Goal: Task Accomplishment & Management: Manage account settings

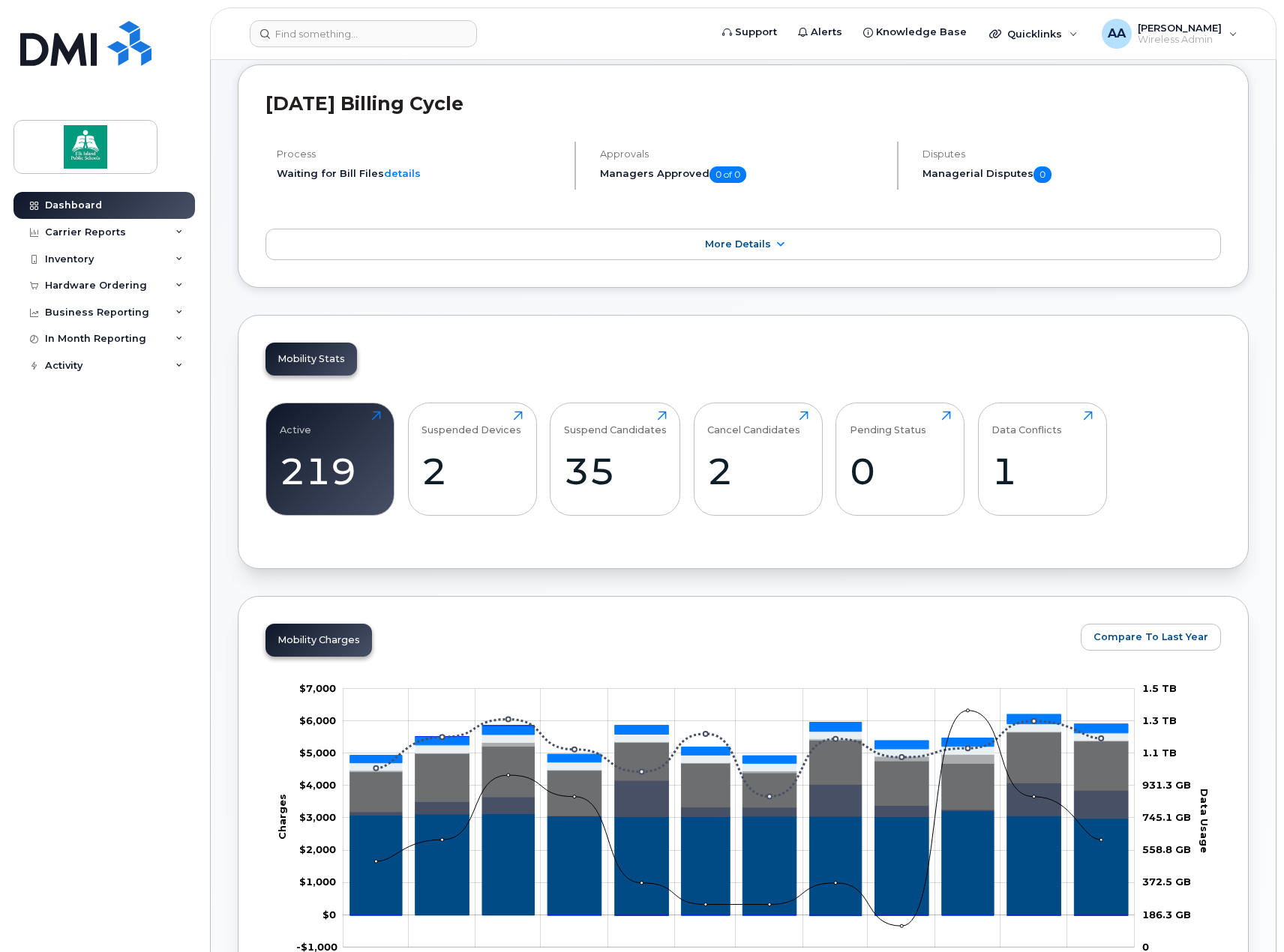
scroll to position [225, 0]
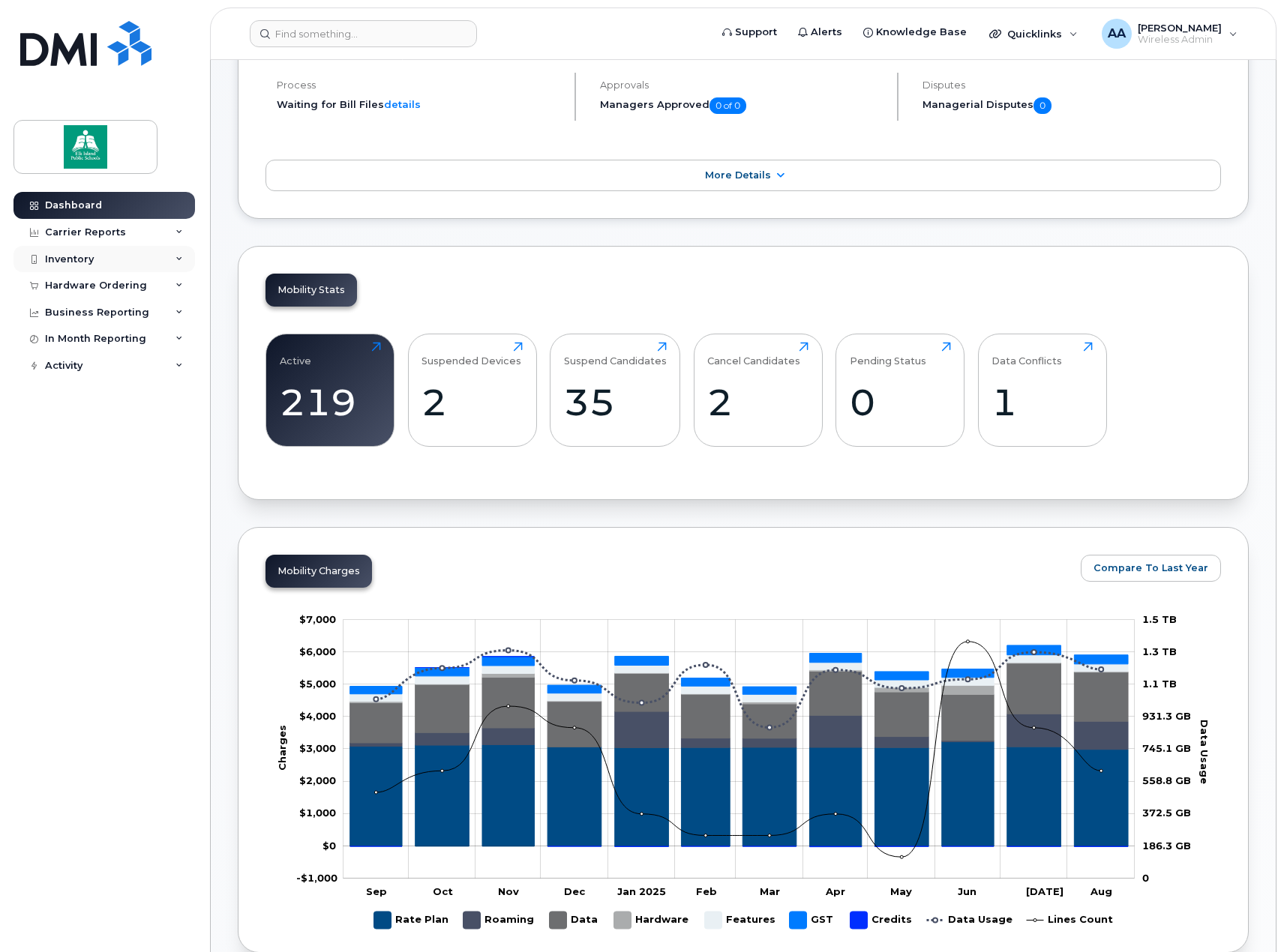
click at [97, 258] on div "Inventory" at bounding box center [104, 260] width 181 height 27
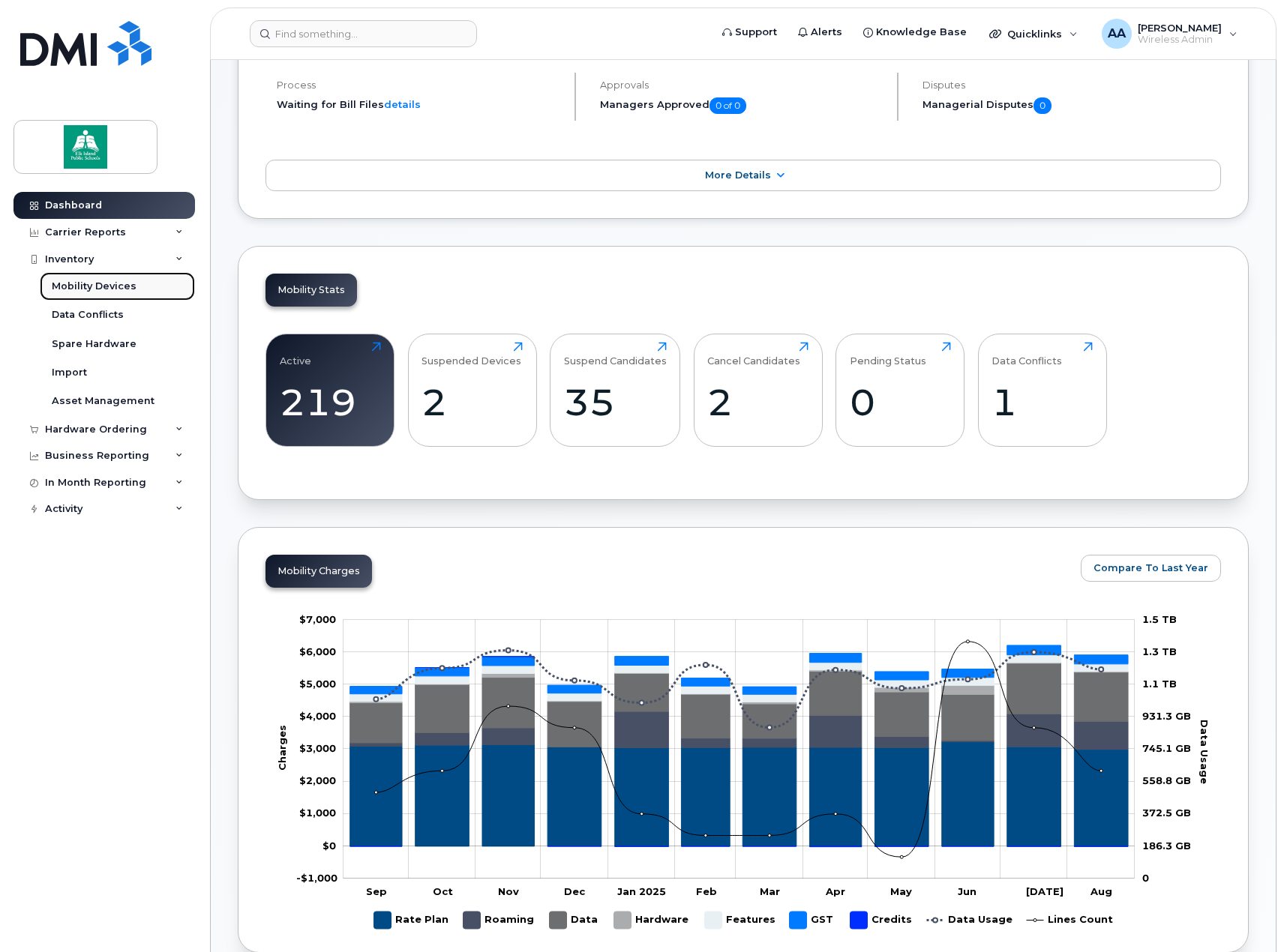
click at [87, 283] on div "Mobility Devices" at bounding box center [94, 286] width 85 height 14
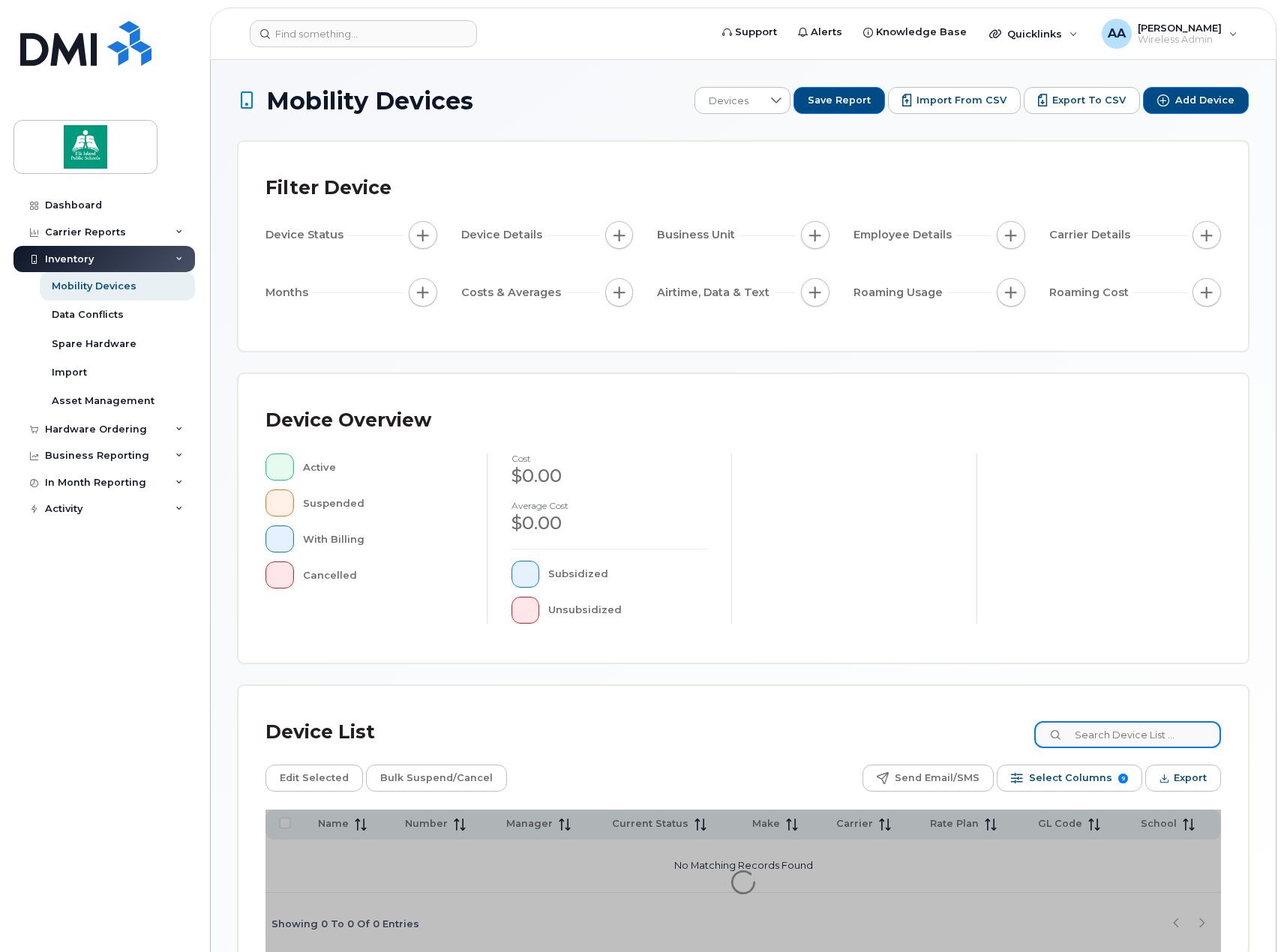
click at [1100, 741] on input at bounding box center [1127, 735] width 187 height 27
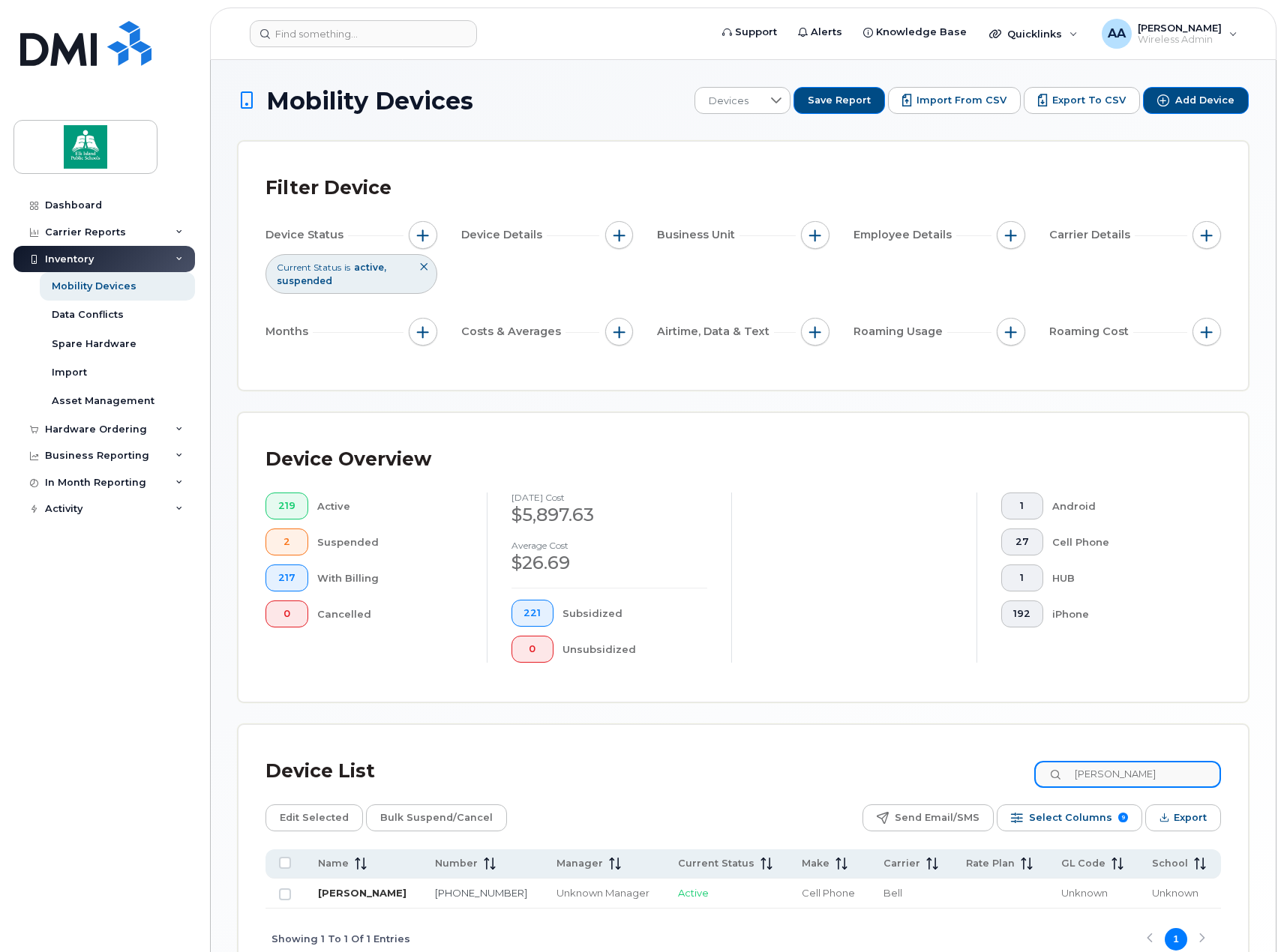
type input "joel"
click at [372, 892] on link "[PERSON_NAME]" at bounding box center [362, 892] width 88 height 12
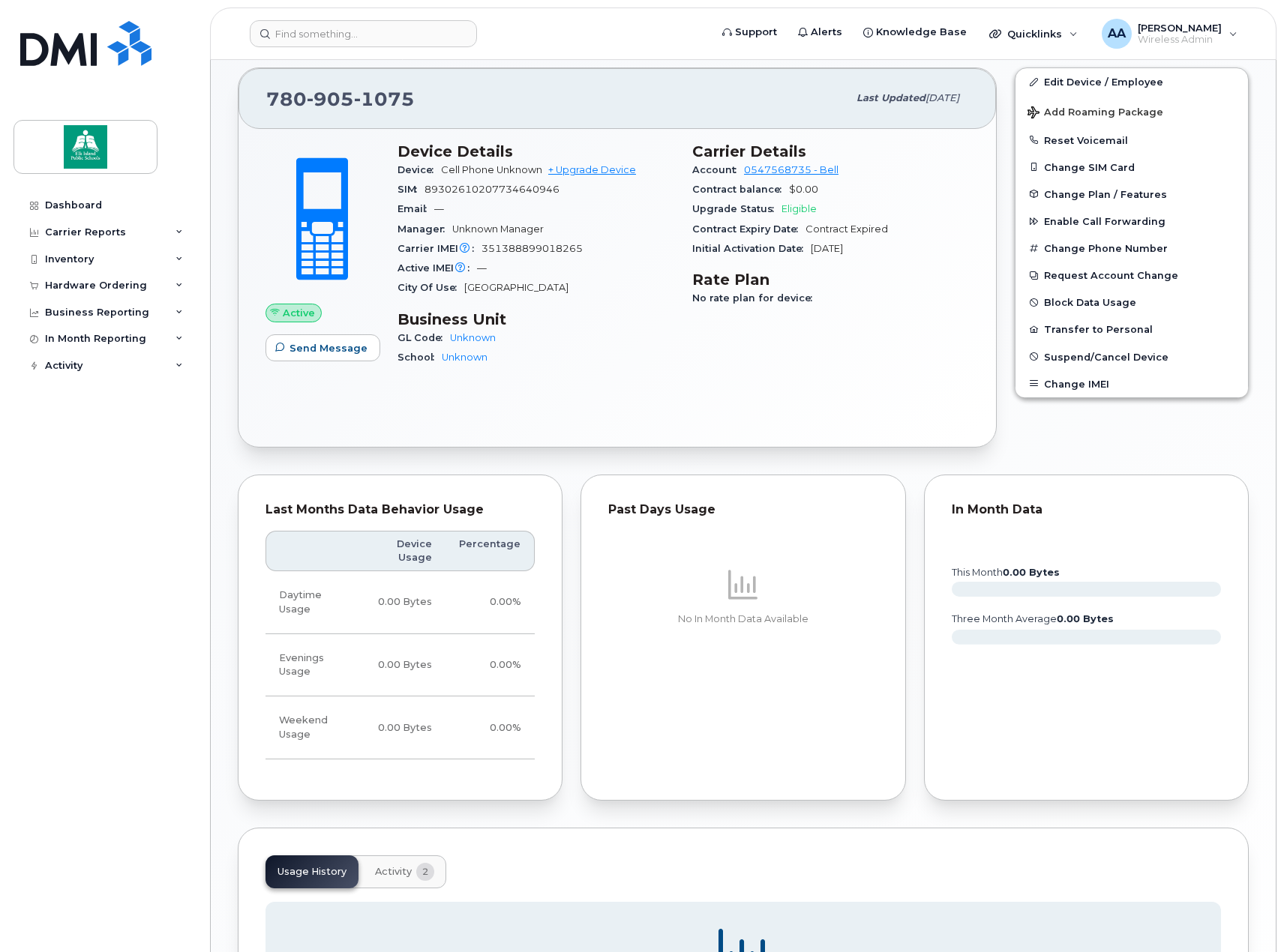
scroll to position [75, 0]
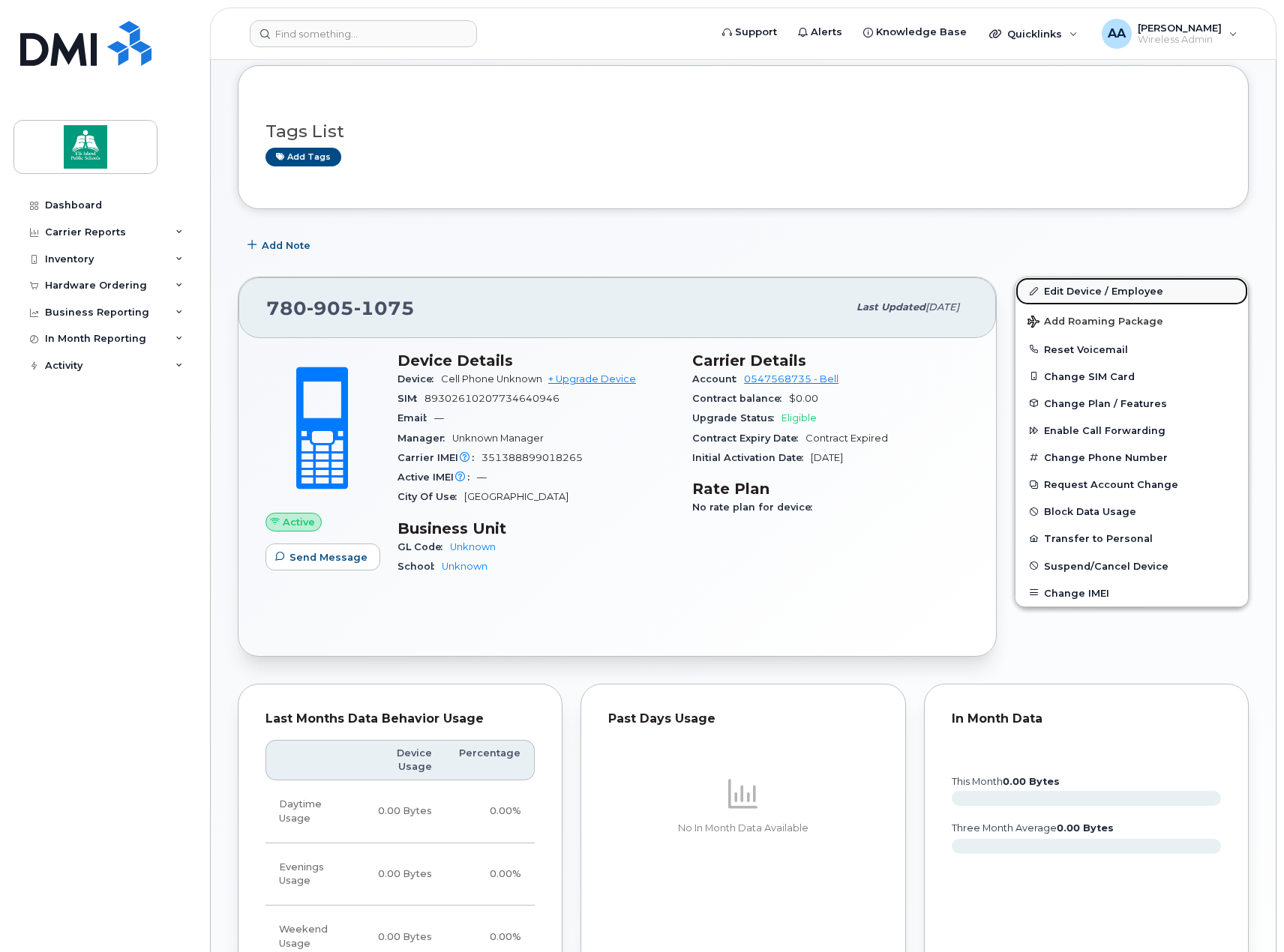
click at [1058, 289] on link "Edit Device / Employee" at bounding box center [1131, 291] width 233 height 27
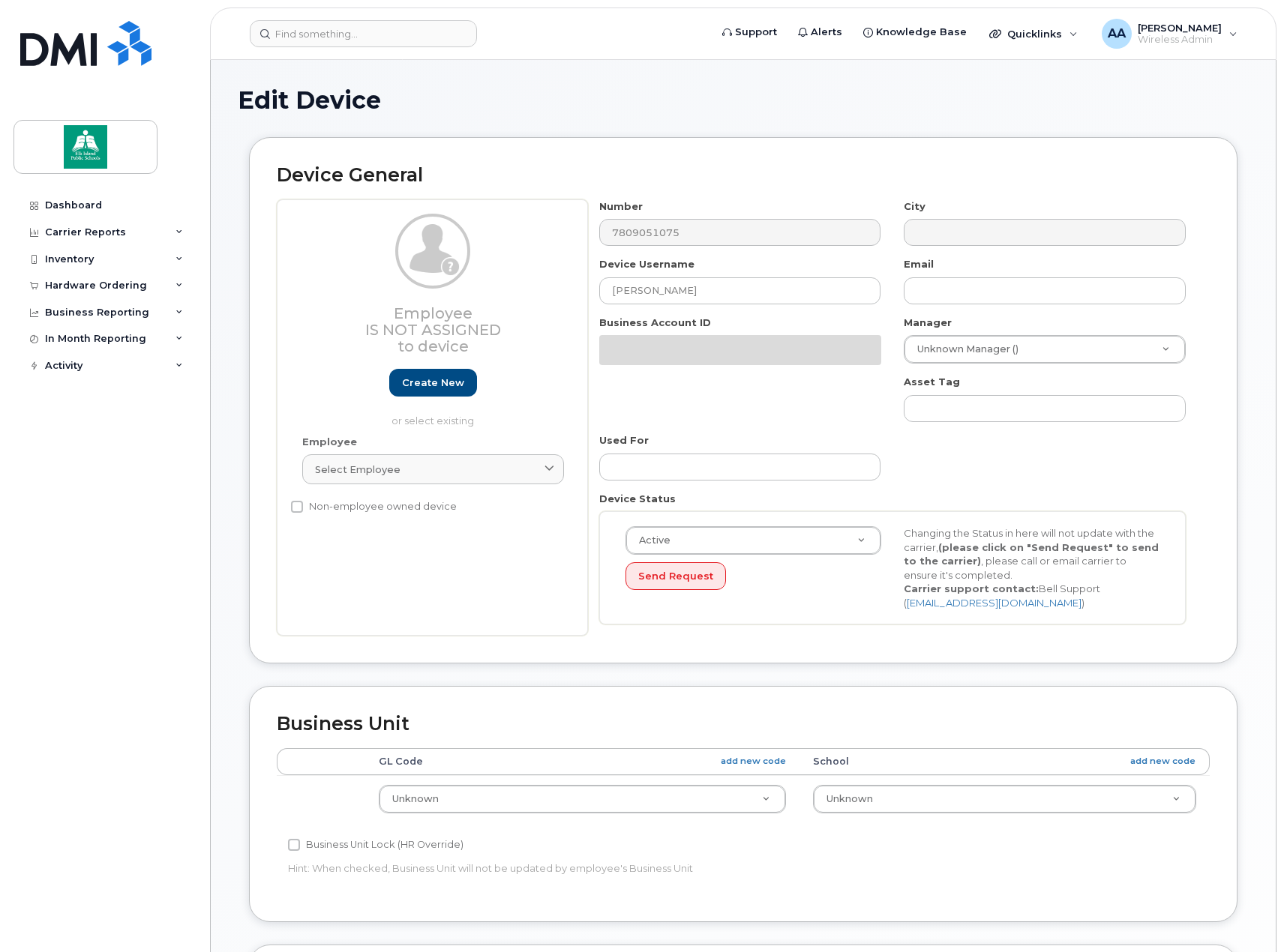
select select "10109119"
select select "10109120"
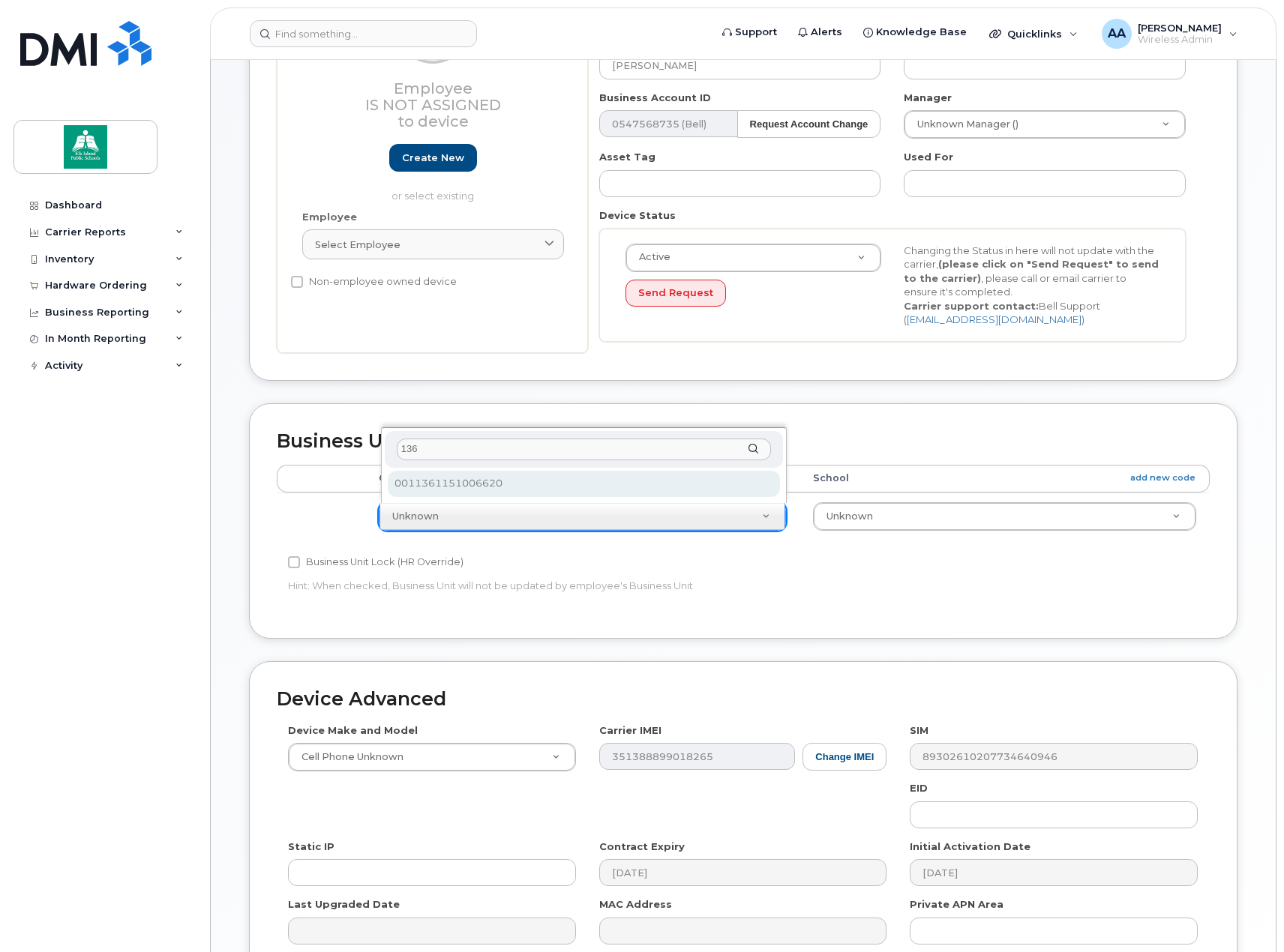
type input "136"
select select "10109181"
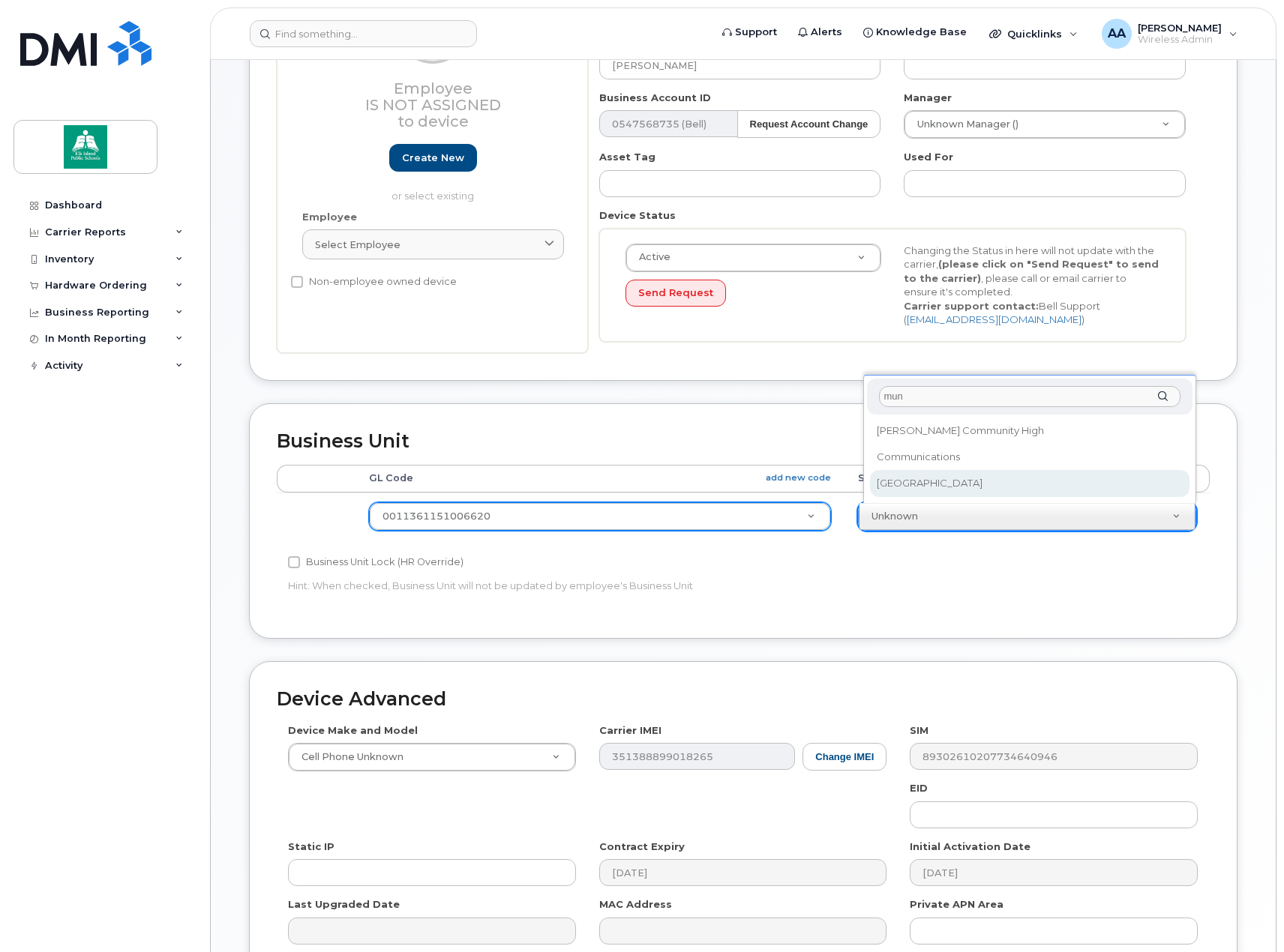
type input "mun"
select select "10109239"
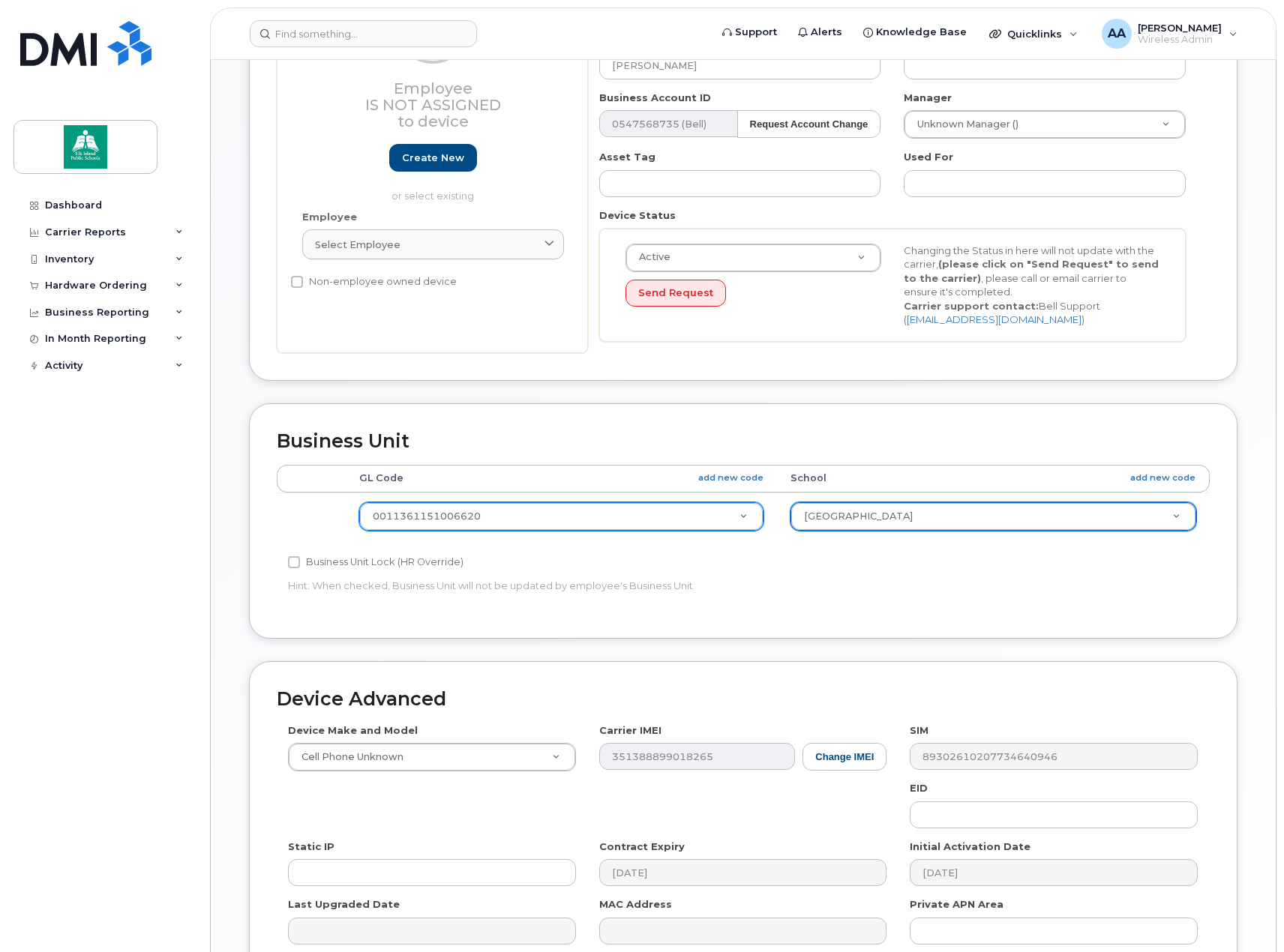
click at [987, 581] on div "Accounting Categories Rules GL Code add new code School add new code 0011361151…" at bounding box center [742, 538] width 933 height 146
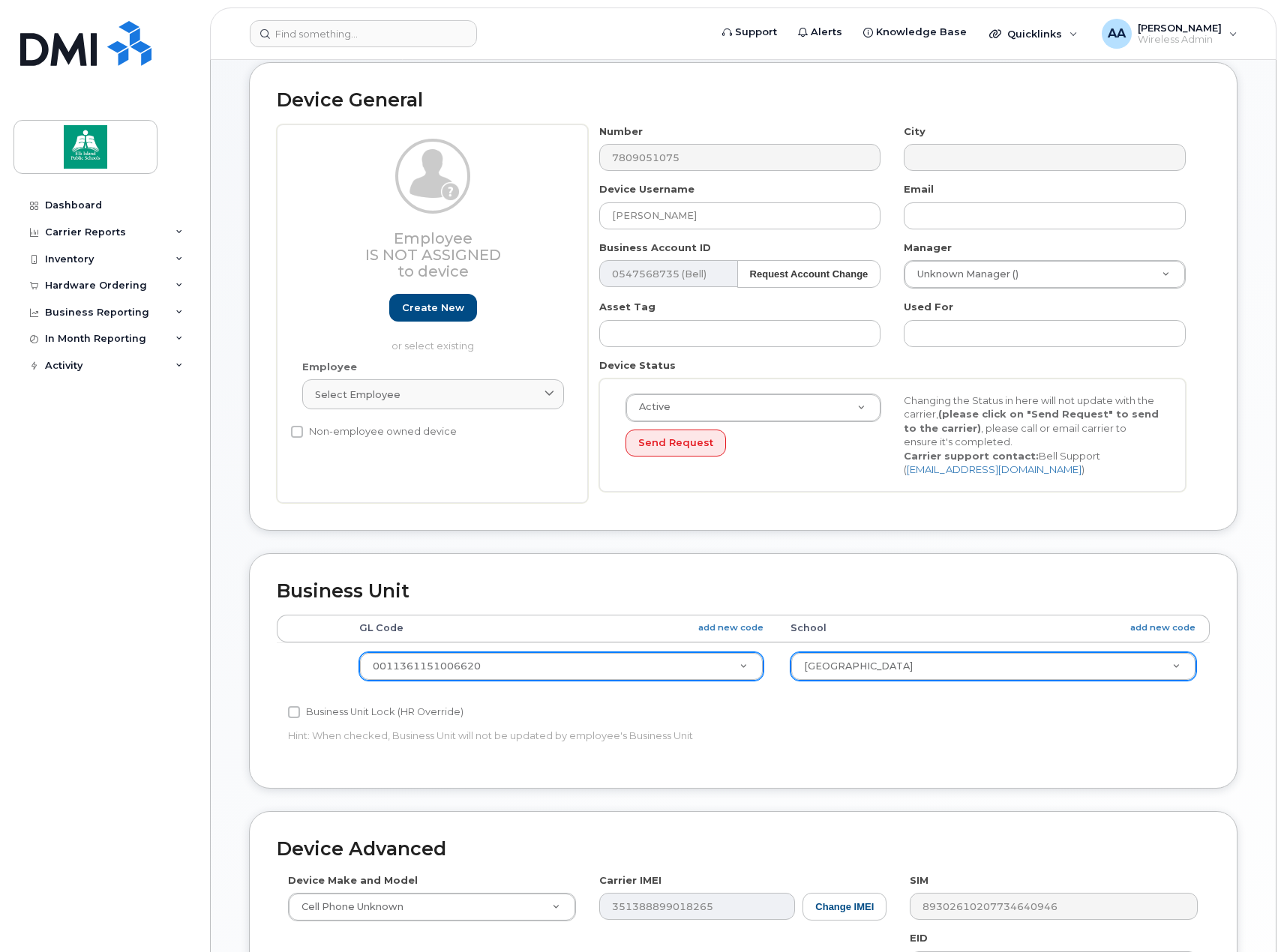
scroll to position [381, 0]
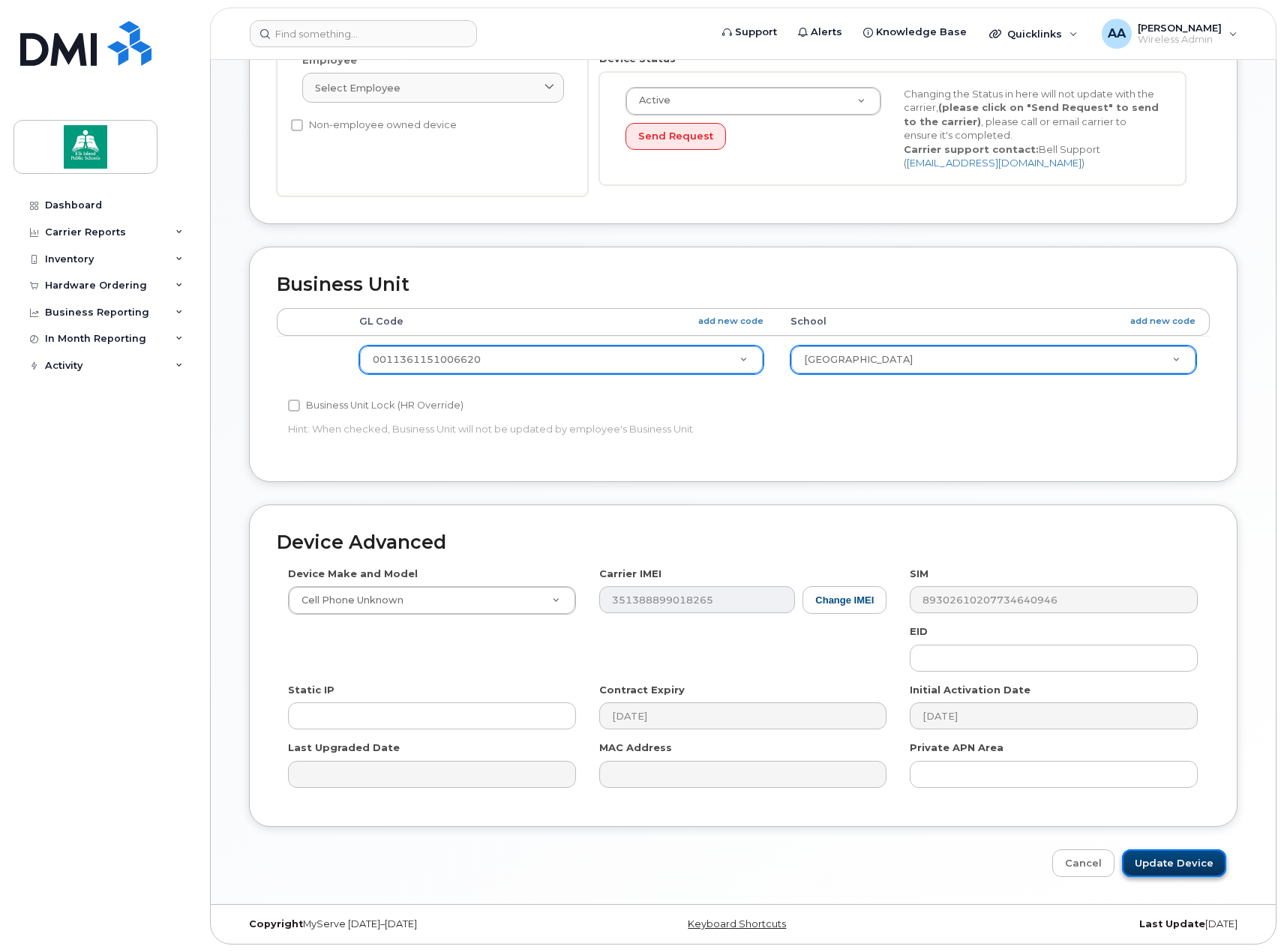
click at [1171, 859] on input "Update Device" at bounding box center [1174, 863] width 104 height 28
type input "Saving..."
